Goal: Check status: Check status

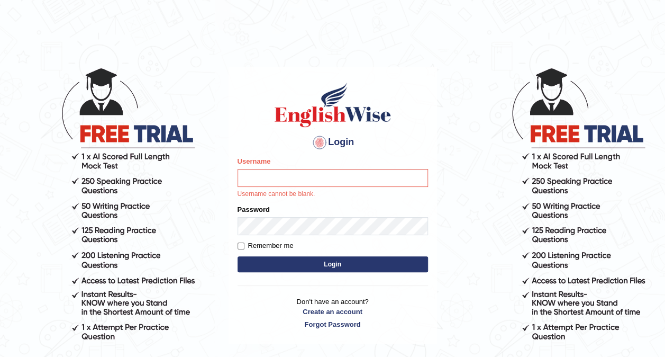
click at [297, 171] on input "Username" at bounding box center [333, 178] width 191 height 18
type input "ariambadoles"
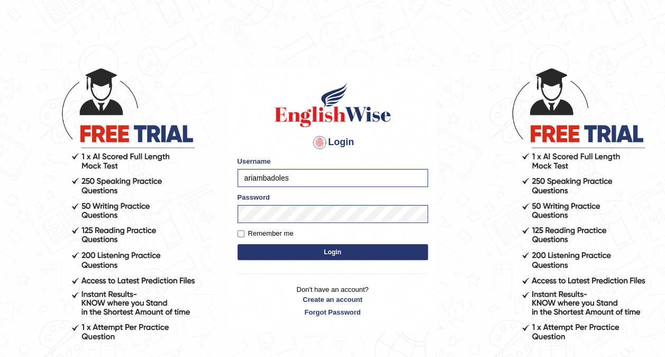
click at [320, 254] on button "Login" at bounding box center [333, 252] width 191 height 16
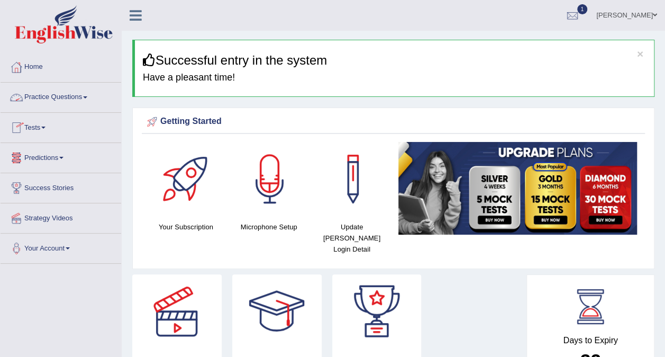
click at [45, 128] on link "Tests" at bounding box center [61, 126] width 121 height 26
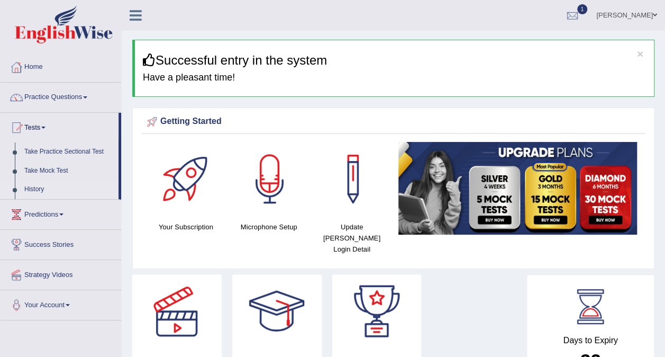
click at [38, 189] on link "History" at bounding box center [69, 189] width 99 height 19
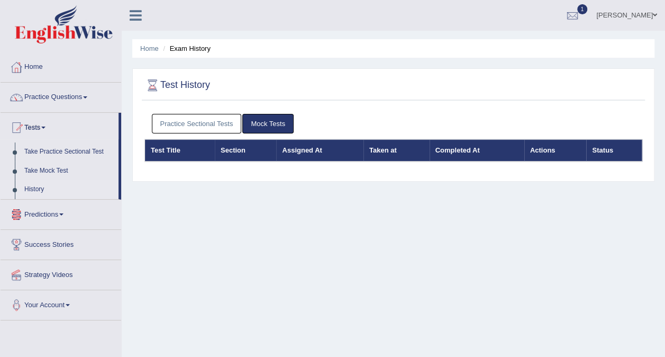
click at [211, 125] on link "Practice Sectional Tests" at bounding box center [197, 124] width 90 height 20
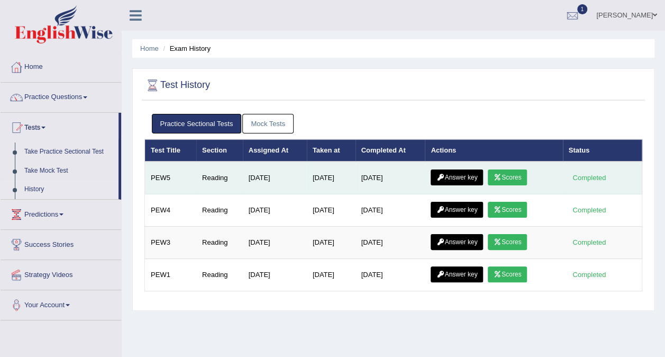
click at [512, 176] on link "Scores" at bounding box center [507, 177] width 39 height 16
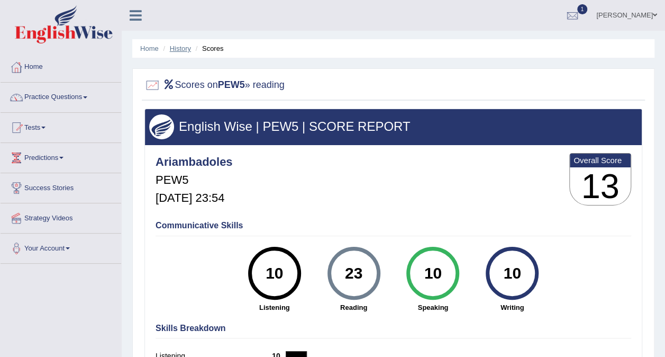
click at [187, 49] on link "History" at bounding box center [180, 48] width 21 height 8
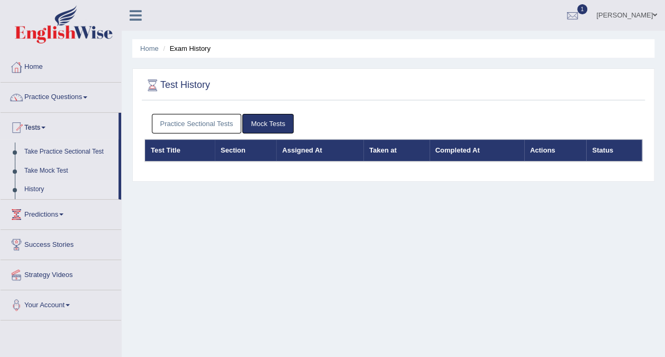
click at [228, 128] on link "Practice Sectional Tests" at bounding box center [197, 124] width 90 height 20
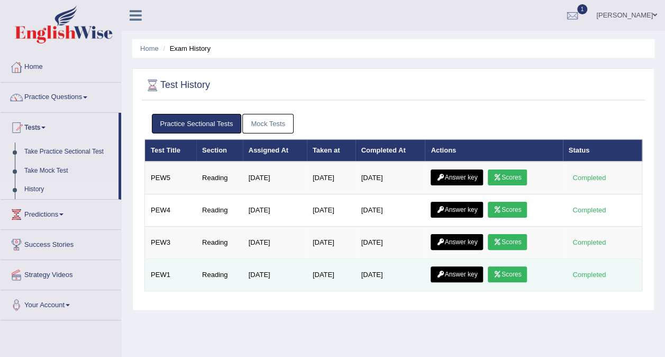
click at [508, 268] on link "Scores" at bounding box center [507, 274] width 39 height 16
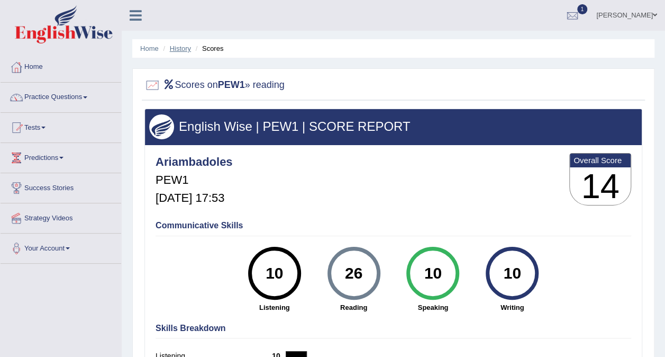
click at [177, 48] on link "History" at bounding box center [180, 48] width 21 height 8
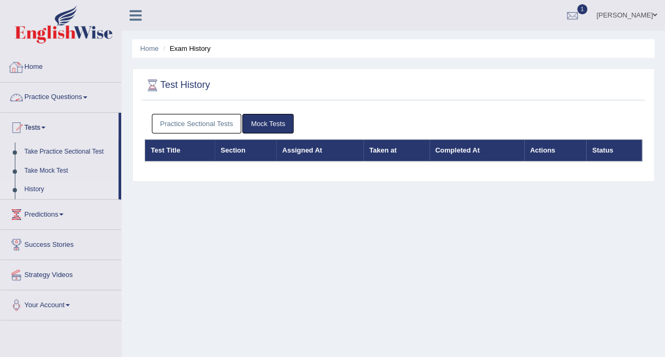
click at [32, 67] on link "Home" at bounding box center [61, 65] width 121 height 26
